Goal: Check status: Check status

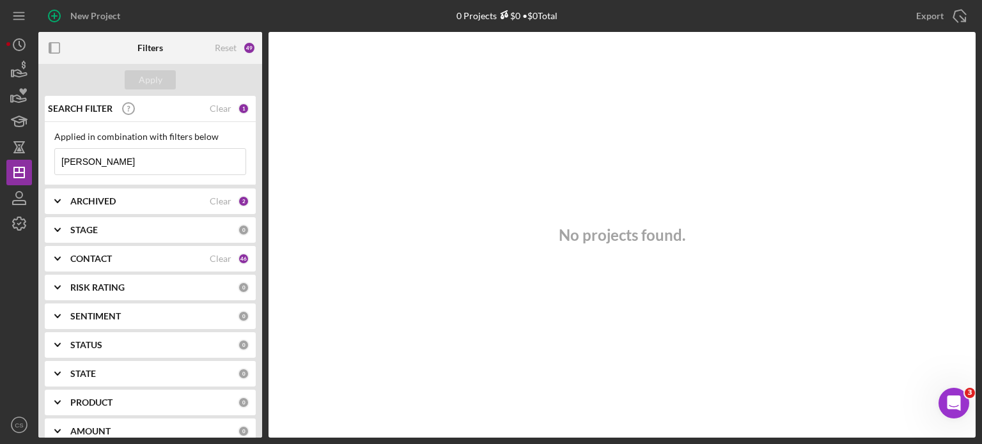
drag, startPoint x: 97, startPoint y: 161, endPoint x: 0, endPoint y: 156, distance: 96.7
click at [0, 156] on div "New Project 0 Projects $0 • $0 Total [PERSON_NAME] Export Icon/Export Filters R…" at bounding box center [491, 222] width 982 height 444
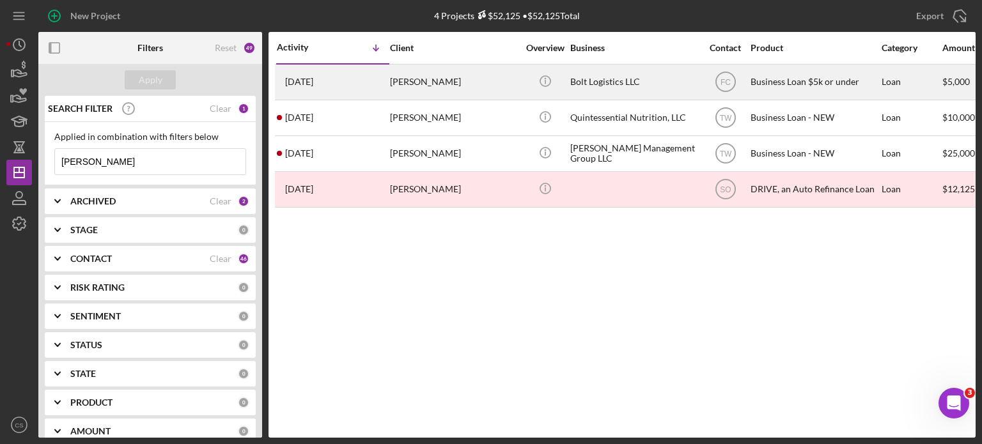
type input "[PERSON_NAME]"
click at [313, 77] on time "[DATE]" at bounding box center [299, 82] width 28 height 10
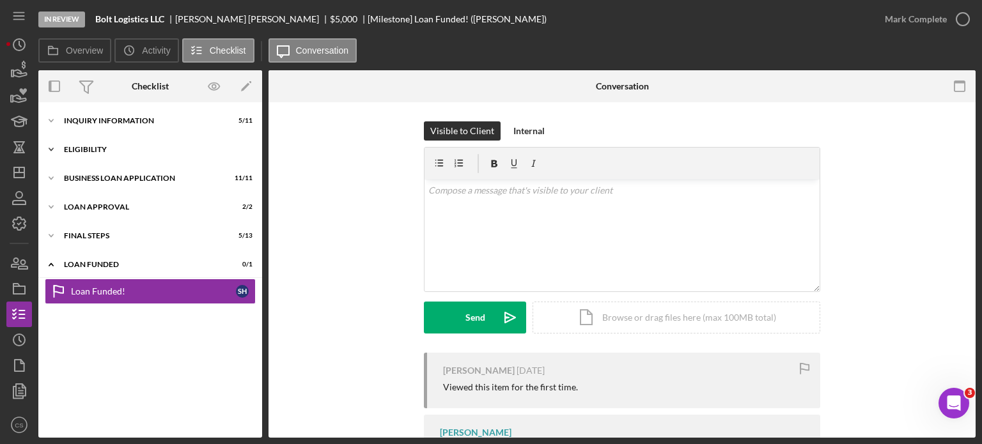
click at [58, 148] on icon "Icon/Expander" at bounding box center [51, 150] width 26 height 26
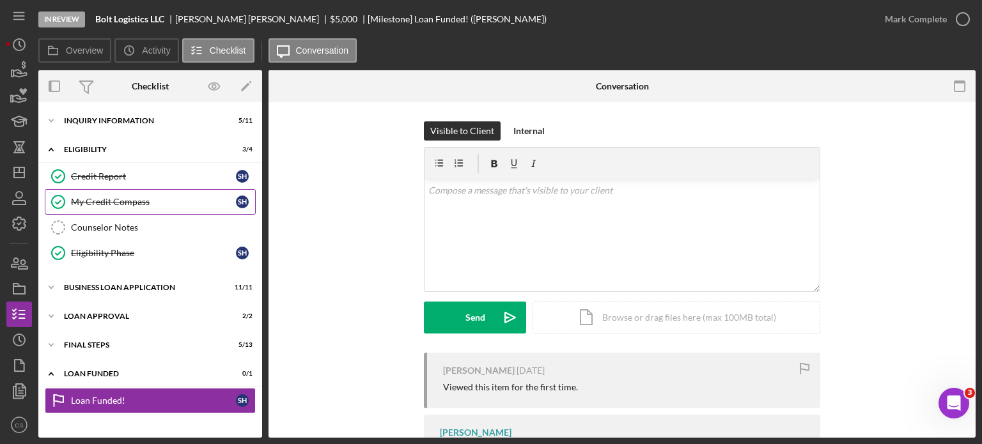
click at [79, 197] on div "My Credit Compass" at bounding box center [153, 202] width 165 height 10
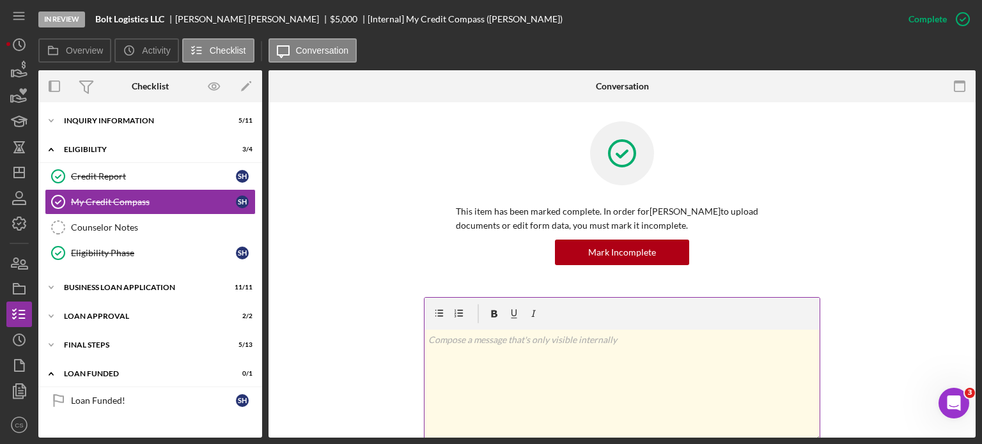
scroll to position [192, 0]
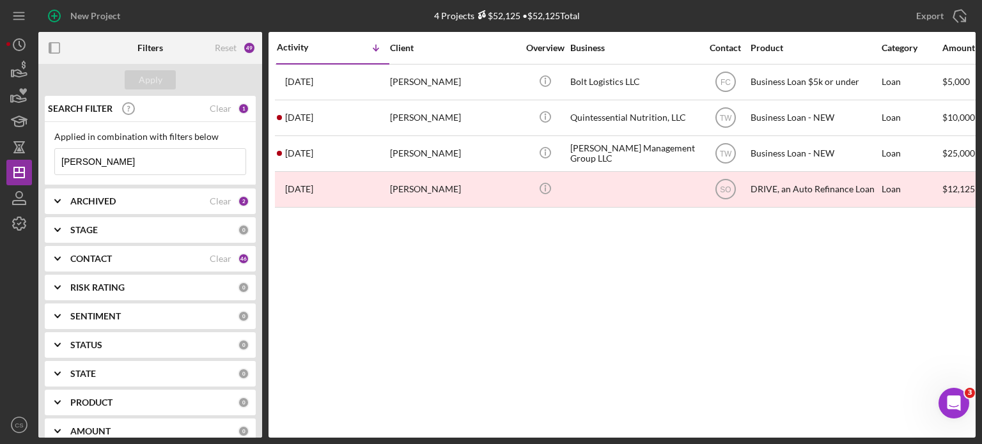
drag, startPoint x: 109, startPoint y: 158, endPoint x: 0, endPoint y: 150, distance: 109.7
click at [0, 150] on div "New Project 4 Projects $52,125 • $52,125 Total hayden Export Icon/Export Filter…" at bounding box center [491, 222] width 982 height 444
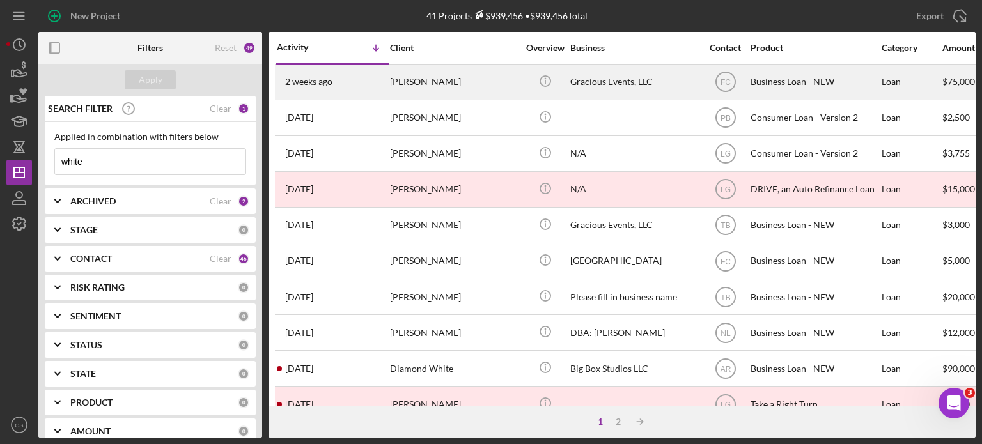
type input "white"
click at [310, 77] on time "2 weeks ago" at bounding box center [308, 82] width 47 height 10
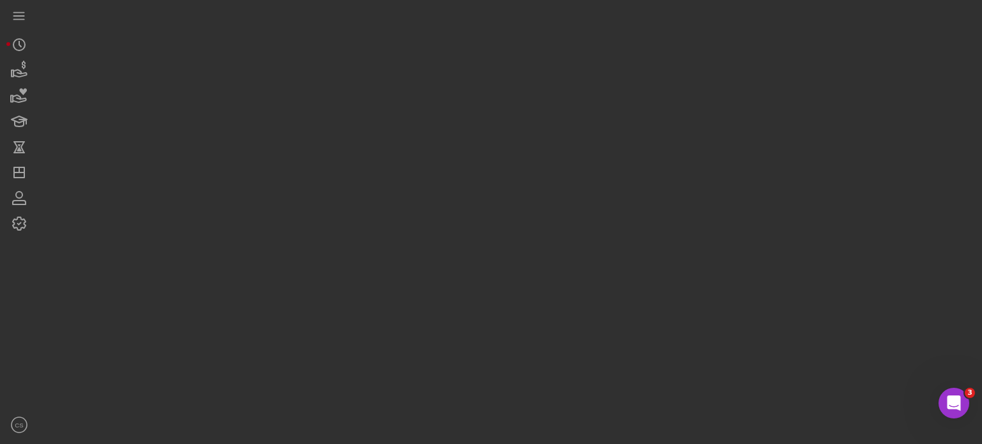
click at [310, 77] on div at bounding box center [506, 219] width 937 height 438
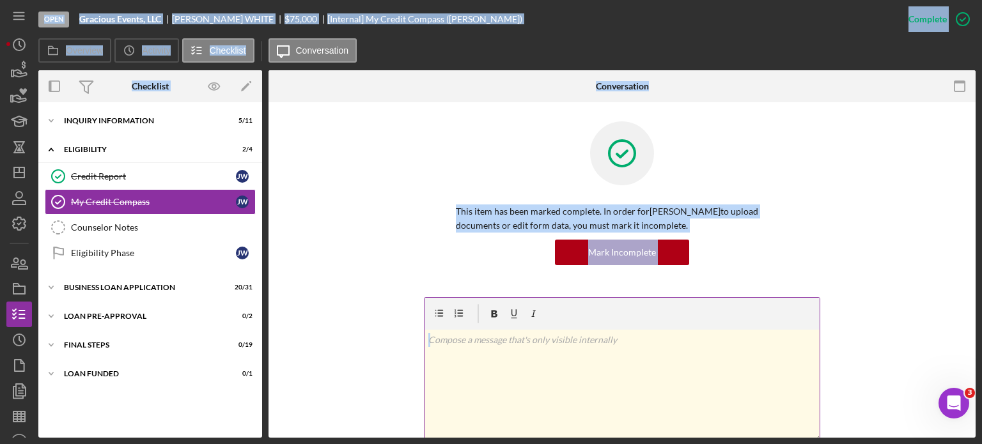
scroll to position [128, 0]
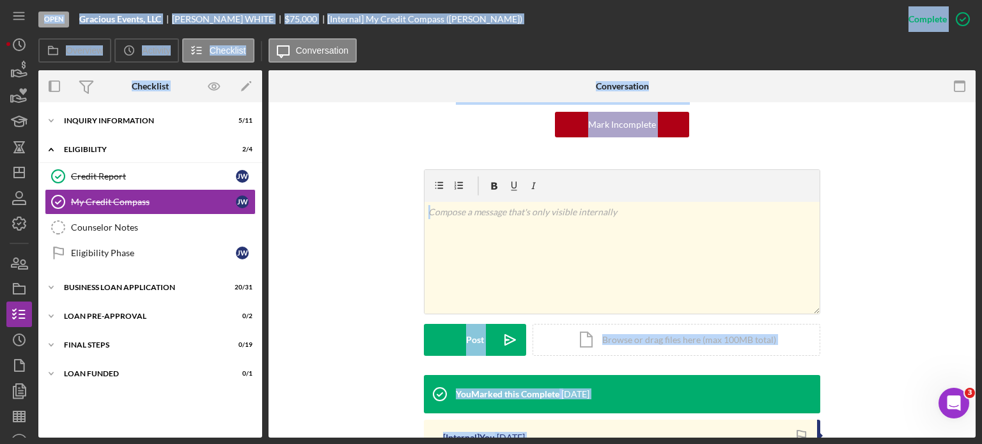
click at [381, 323] on div "v Color teal Color pink Remove color Add row above Add row below Add column bef…" at bounding box center [622, 272] width 669 height 206
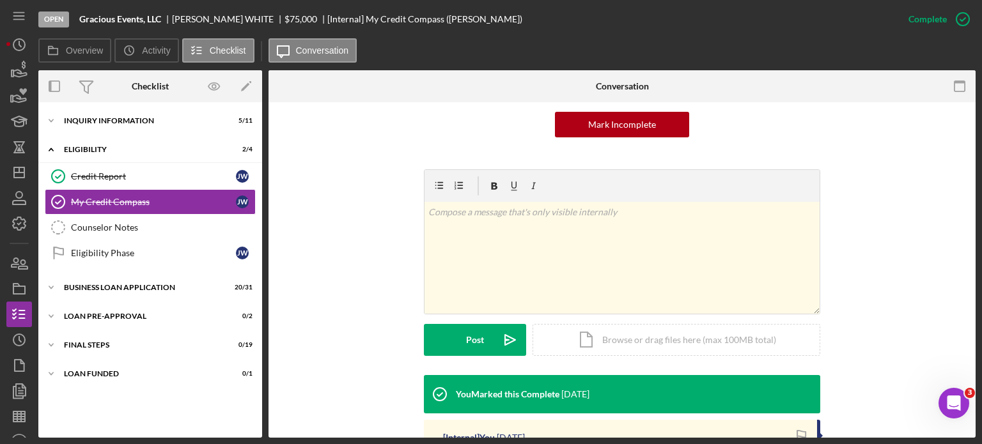
scroll to position [192, 0]
